Goal: Check status: Check status

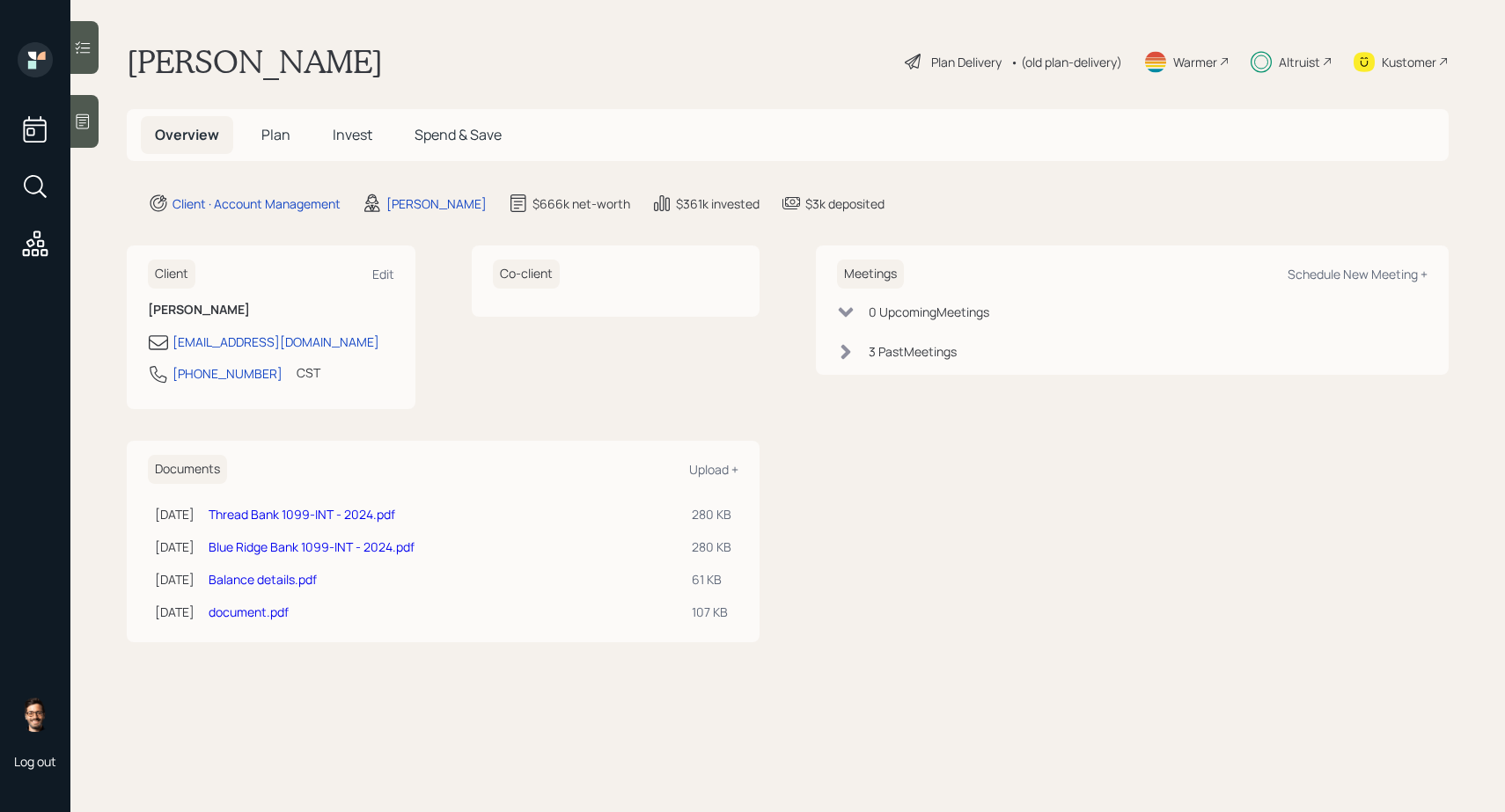
click at [359, 134] on span "Invest" at bounding box center [353, 134] width 40 height 19
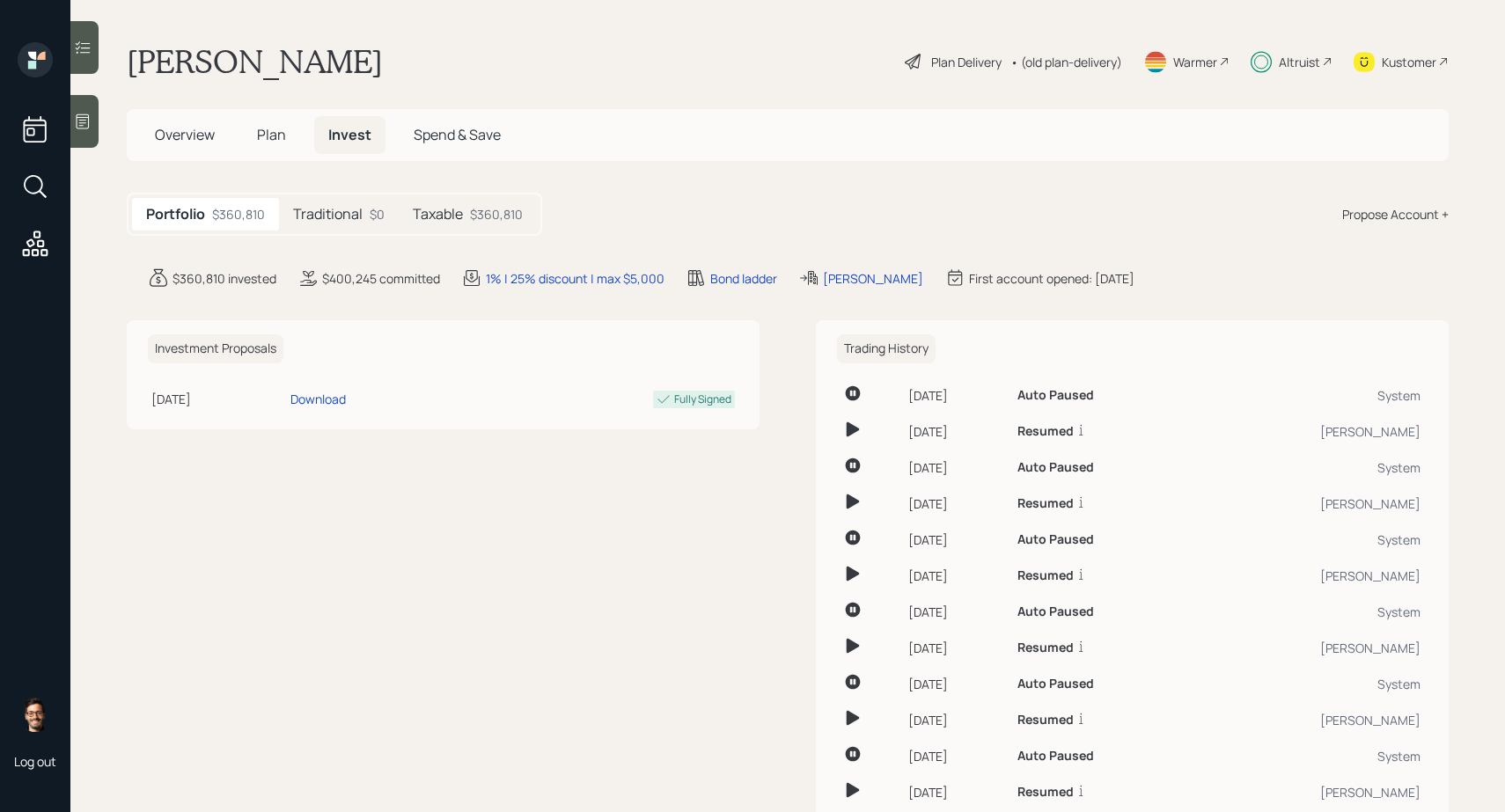
click at [487, 214] on div "$360,810" at bounding box center [497, 214] width 52 height 18
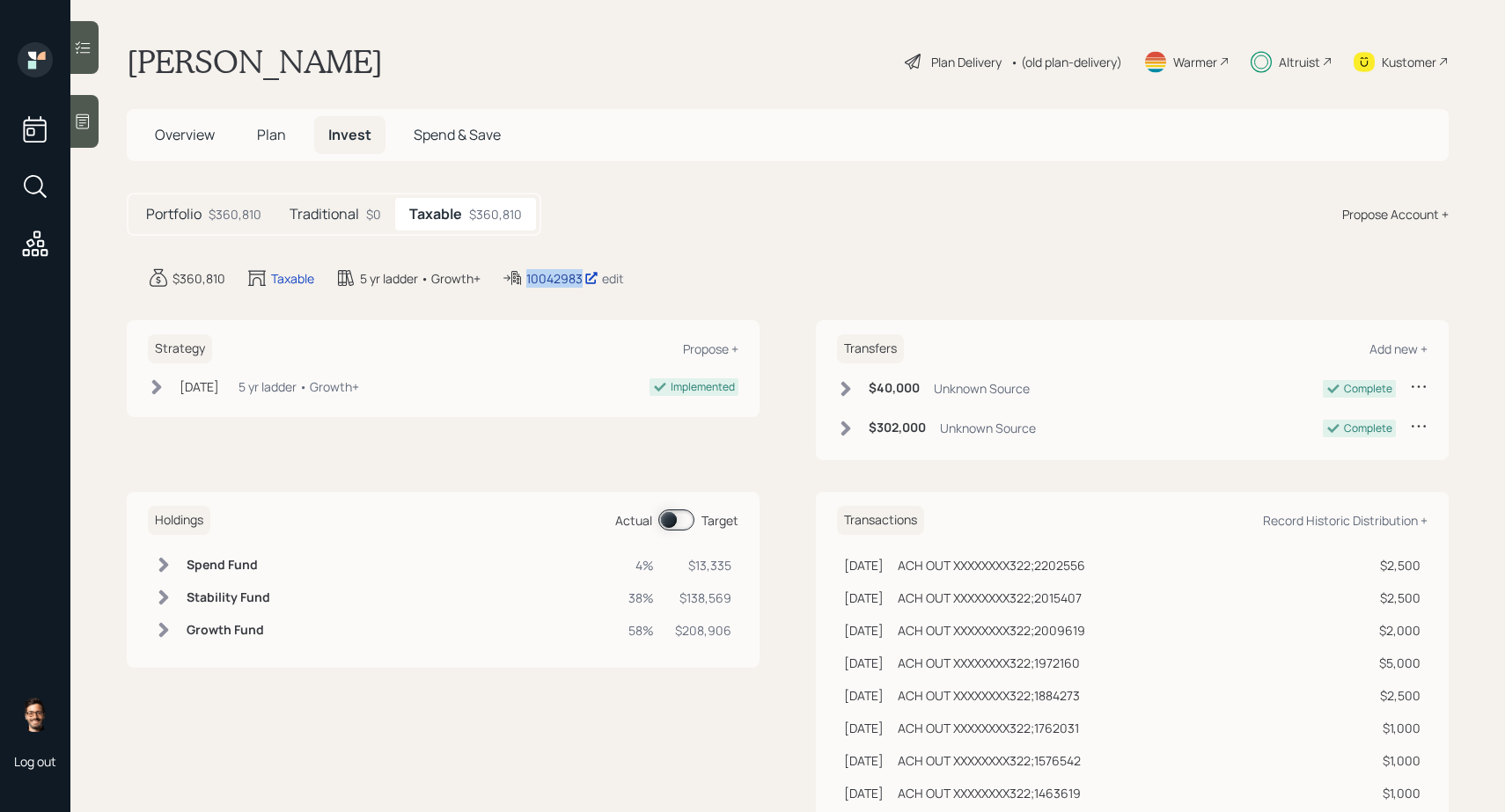
drag, startPoint x: 626, startPoint y: 279, endPoint x: 527, endPoint y: 283, distance: 99.1
click at [527, 283] on div "$360,810 Taxable 5 yr ladder • Growth+ 10042983 edit" at bounding box center [799, 278] width 1301 height 21
copy div "10042983"
